Goal: Use online tool/utility: Utilize a website feature to perform a specific function

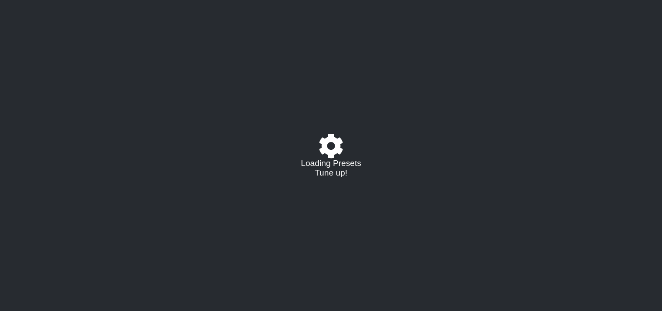
select select "/022288847105"
select select "A"
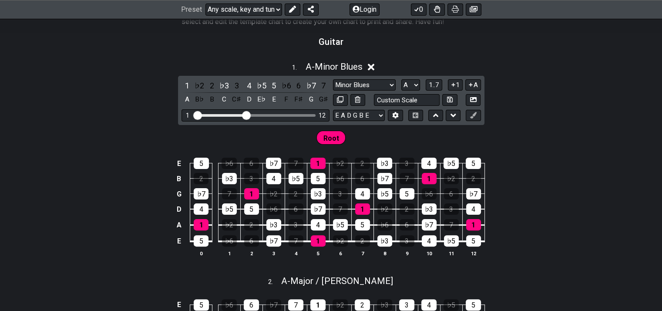
scroll to position [131, 0]
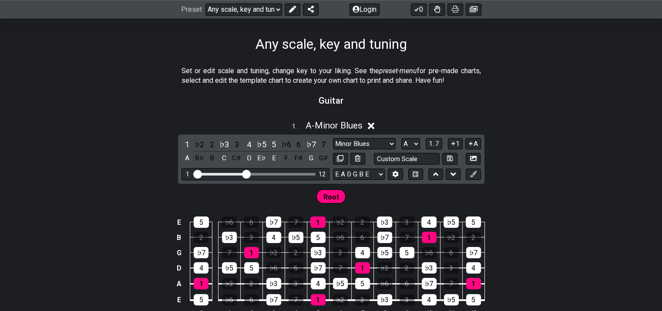
click at [334, 194] on span "Root" at bounding box center [331, 197] width 16 height 13
click at [573, 186] on div "Root" at bounding box center [331, 195] width 662 height 22
click at [331, 197] on span "Root" at bounding box center [331, 197] width 16 height 13
click at [293, 236] on div "♭5" at bounding box center [295, 236] width 15 height 11
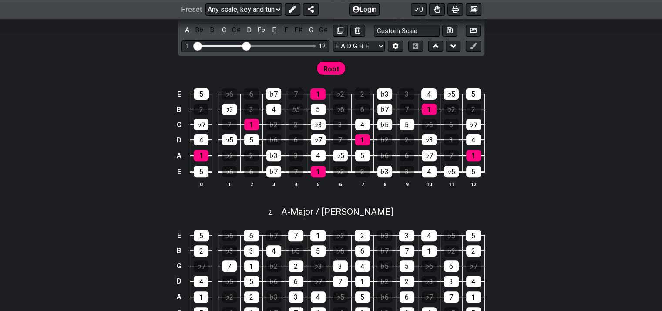
scroll to position [261, 0]
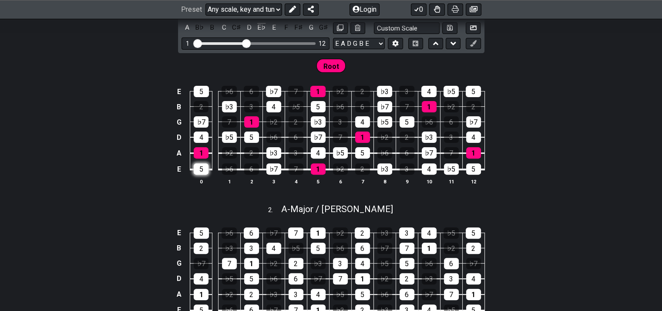
click at [196, 167] on div "5" at bounding box center [201, 168] width 15 height 11
click at [204, 135] on div "4" at bounding box center [201, 136] width 15 height 11
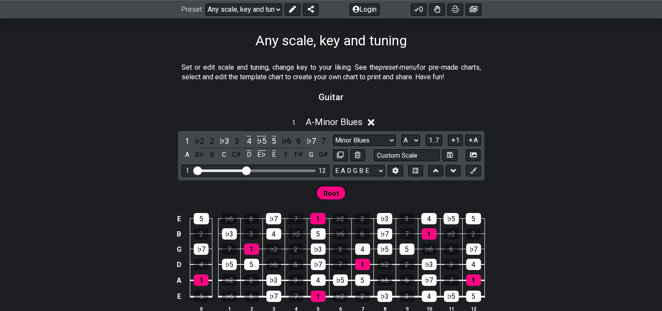
scroll to position [131, 0]
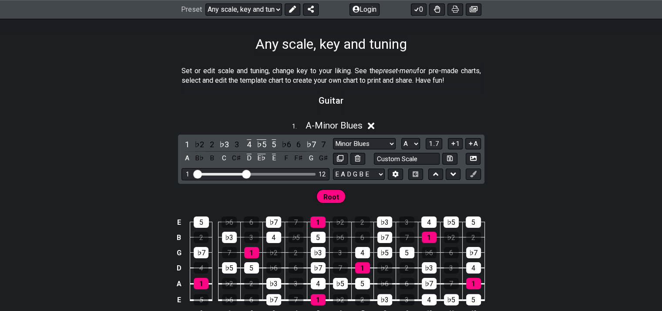
click at [374, 124] on icon at bounding box center [371, 126] width 7 height 7
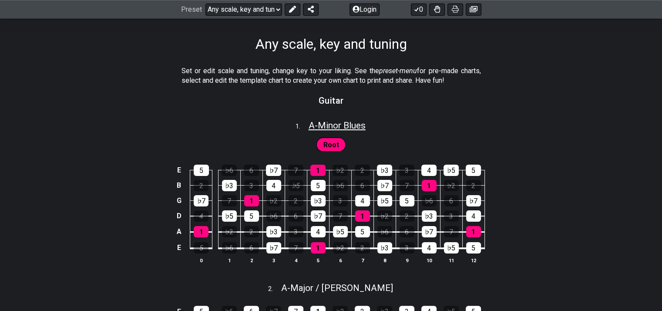
click at [352, 127] on span "A - Minor Blues" at bounding box center [336, 125] width 57 height 10
select select "A"
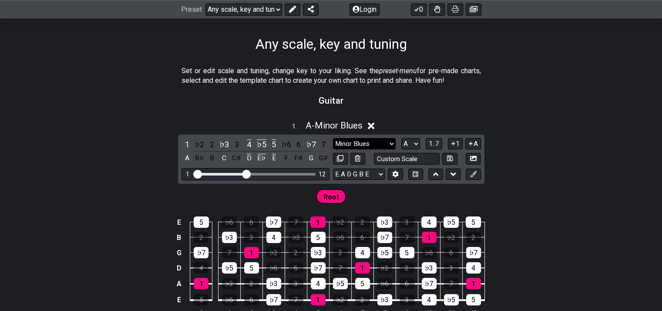
click at [393, 141] on select "Minor Blues Root Minor Pentatonic Major Pentatonic Minor Blues Major Blues Majo…" at bounding box center [364, 144] width 63 height 12
select select "Major Blues"
click at [333, 138] on select "Minor Blues Root Minor Pentatonic Major Pentatonic Minor Blues Major Blues Majo…" at bounding box center [364, 144] width 63 height 12
